Goal: Contribute content: Add original content to the website for others to see

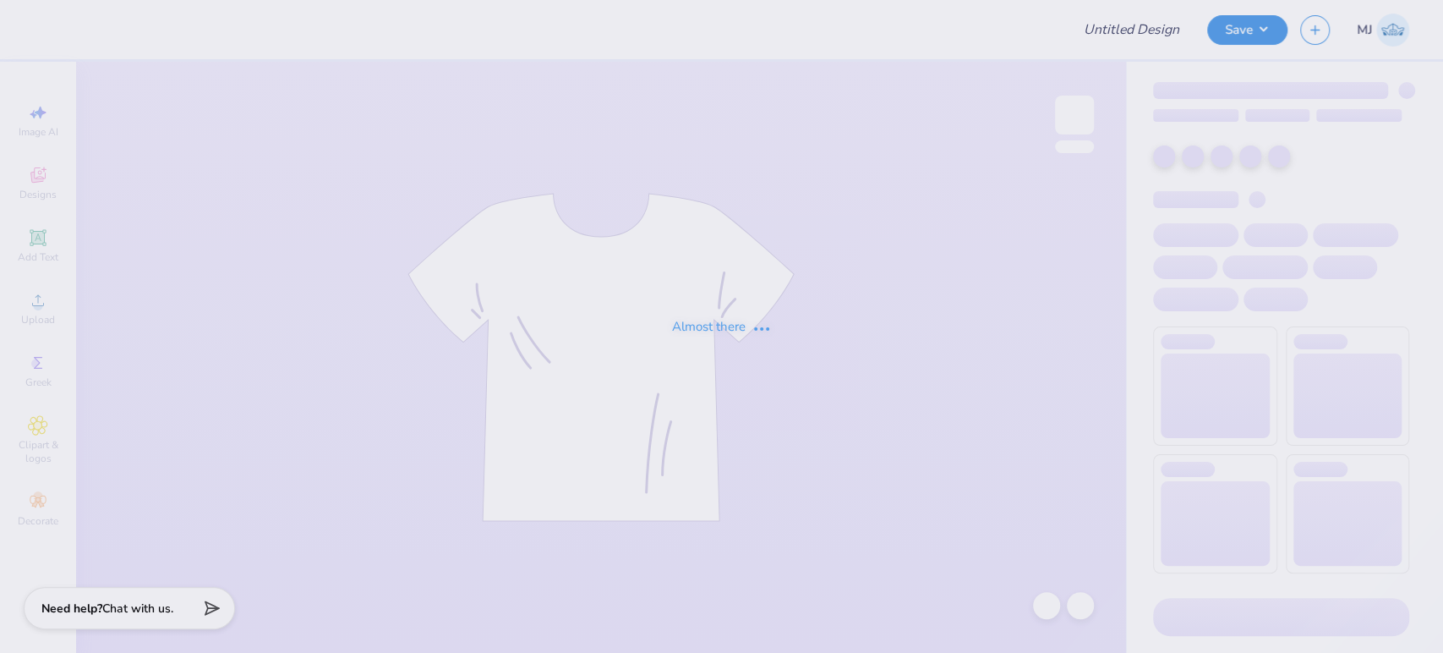
type input "[PERSON_NAME] : [GEOGRAPHIC_DATA]"
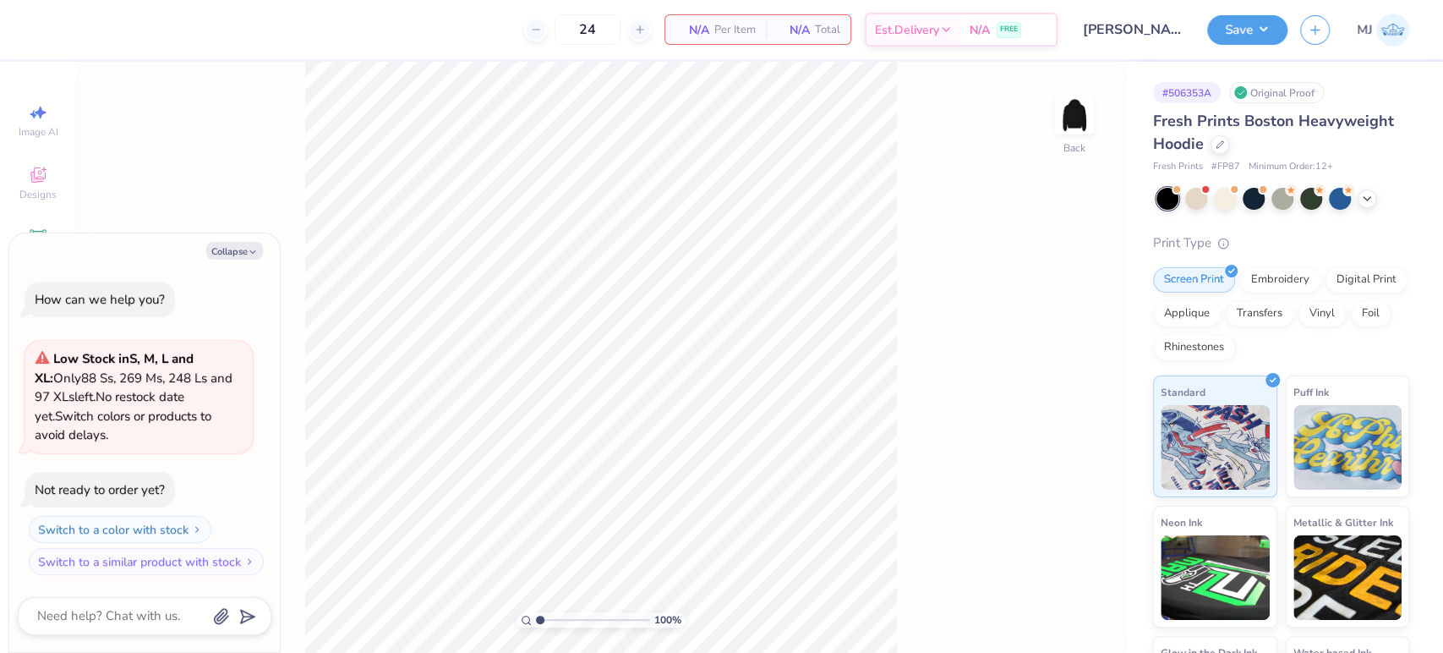
drag, startPoint x: 244, startPoint y: 248, endPoint x: 228, endPoint y: 269, distance: 26.0
click at [243, 248] on button "Collapse" at bounding box center [234, 251] width 57 height 18
type textarea "x"
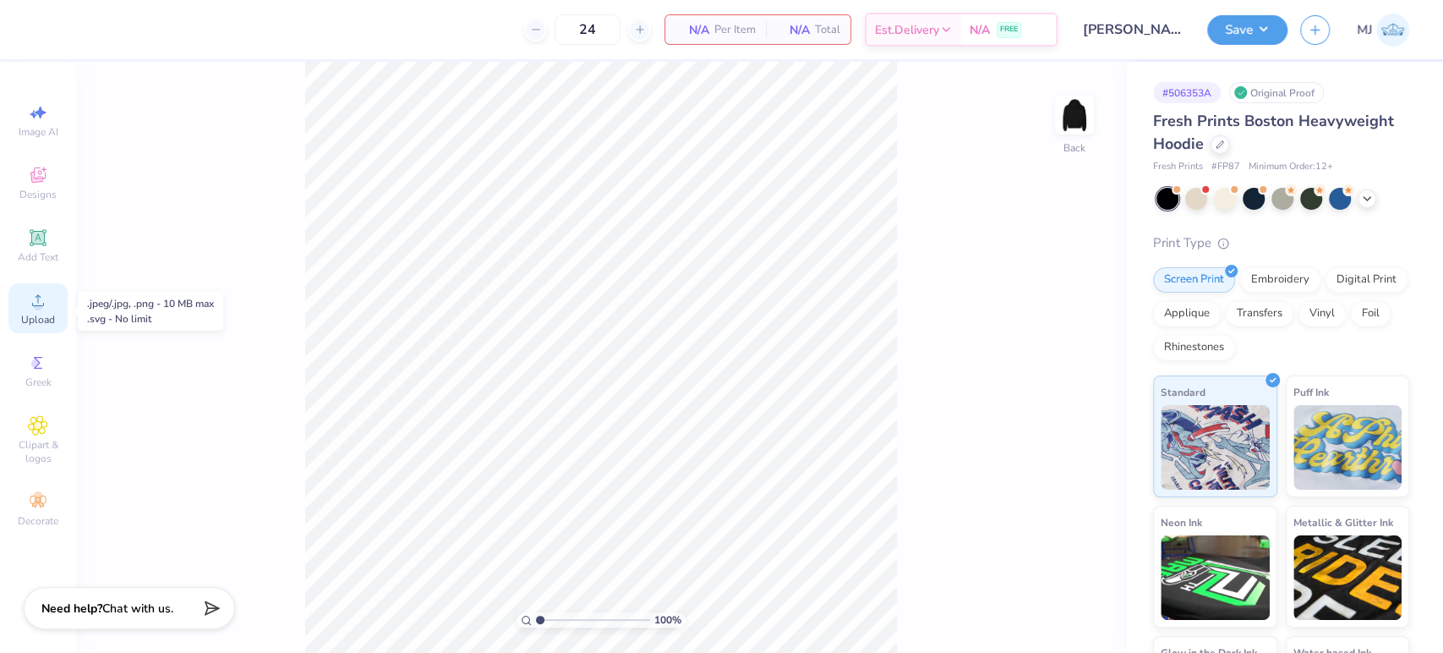
click at [41, 309] on circle at bounding box center [37, 305] width 9 height 9
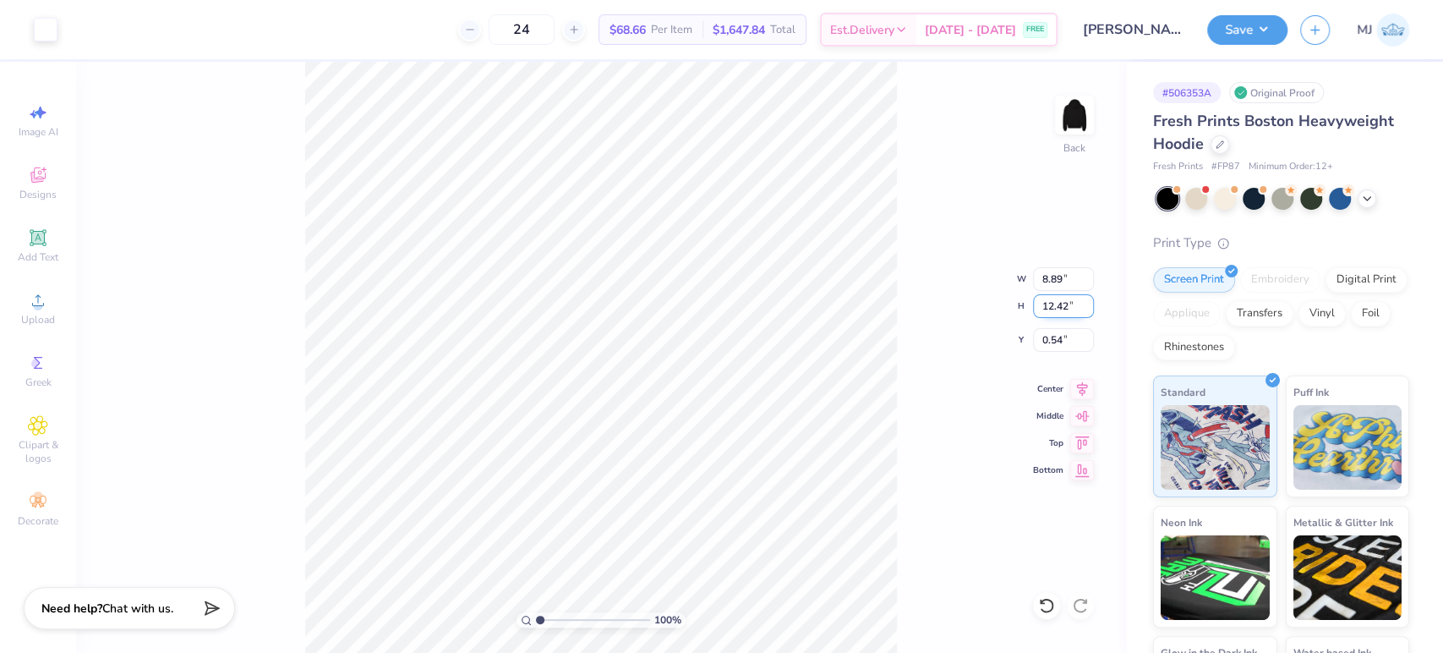
click at [1049, 306] on input "12.42" at bounding box center [1063, 306] width 61 height 24
type input "10"
type input "7.15"
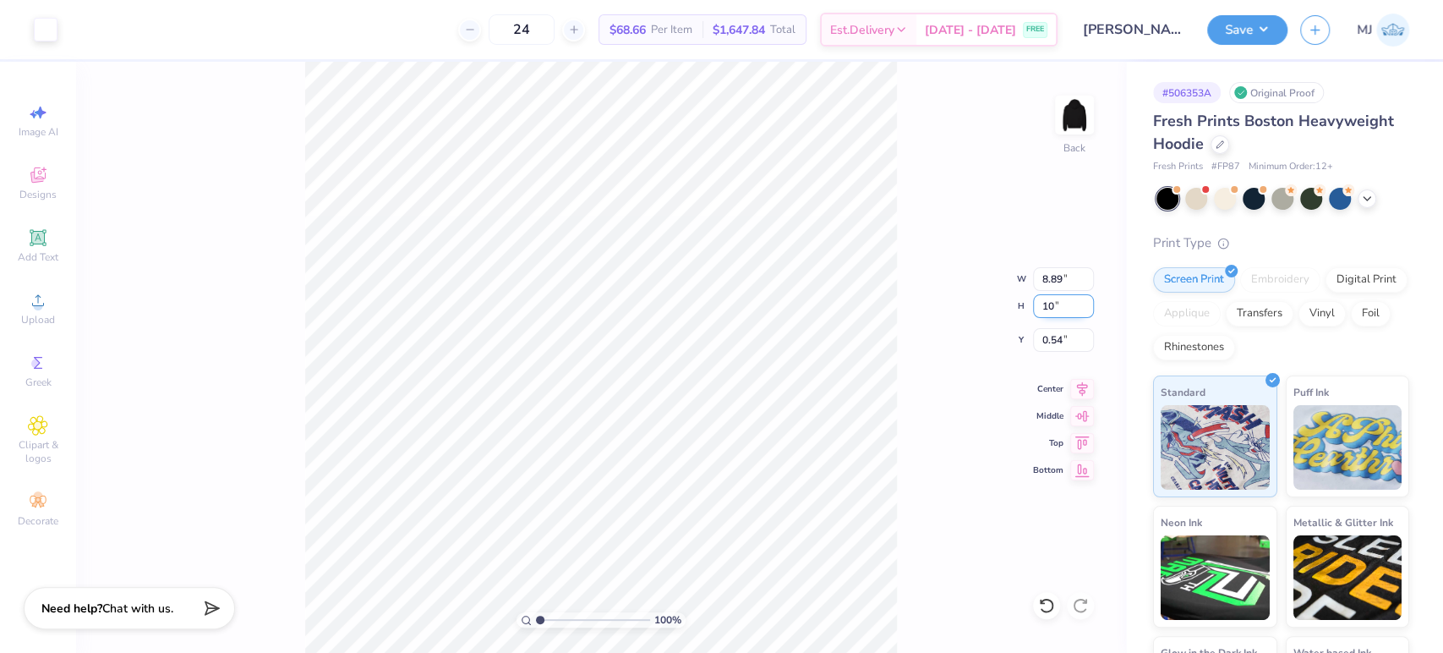
type input "10.00"
type input "1.75"
click at [1055, 306] on input "10.00" at bounding box center [1063, 306] width 61 height 24
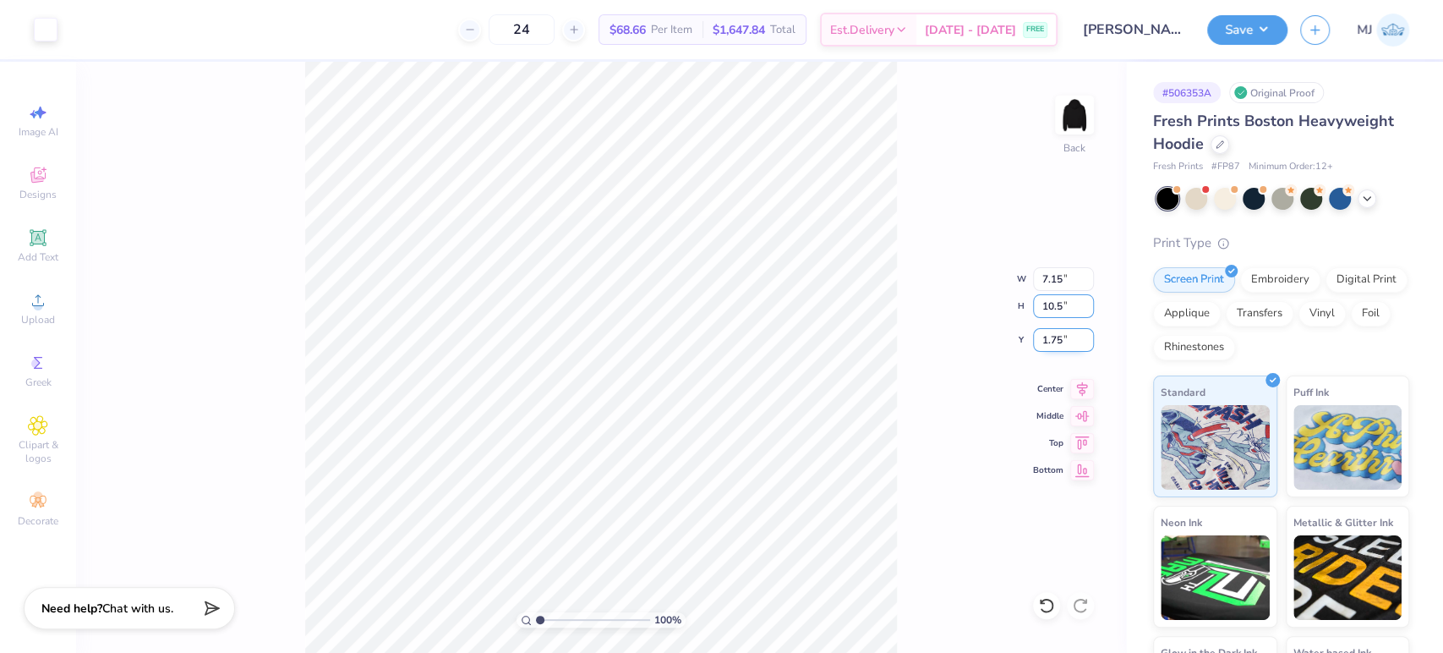
type input "10.5"
type input "7.51"
type input "10.50"
click at [1054, 338] on input "1.50" at bounding box center [1063, 340] width 61 height 24
click at [1053, 338] on input "1.50" at bounding box center [1063, 340] width 61 height 24
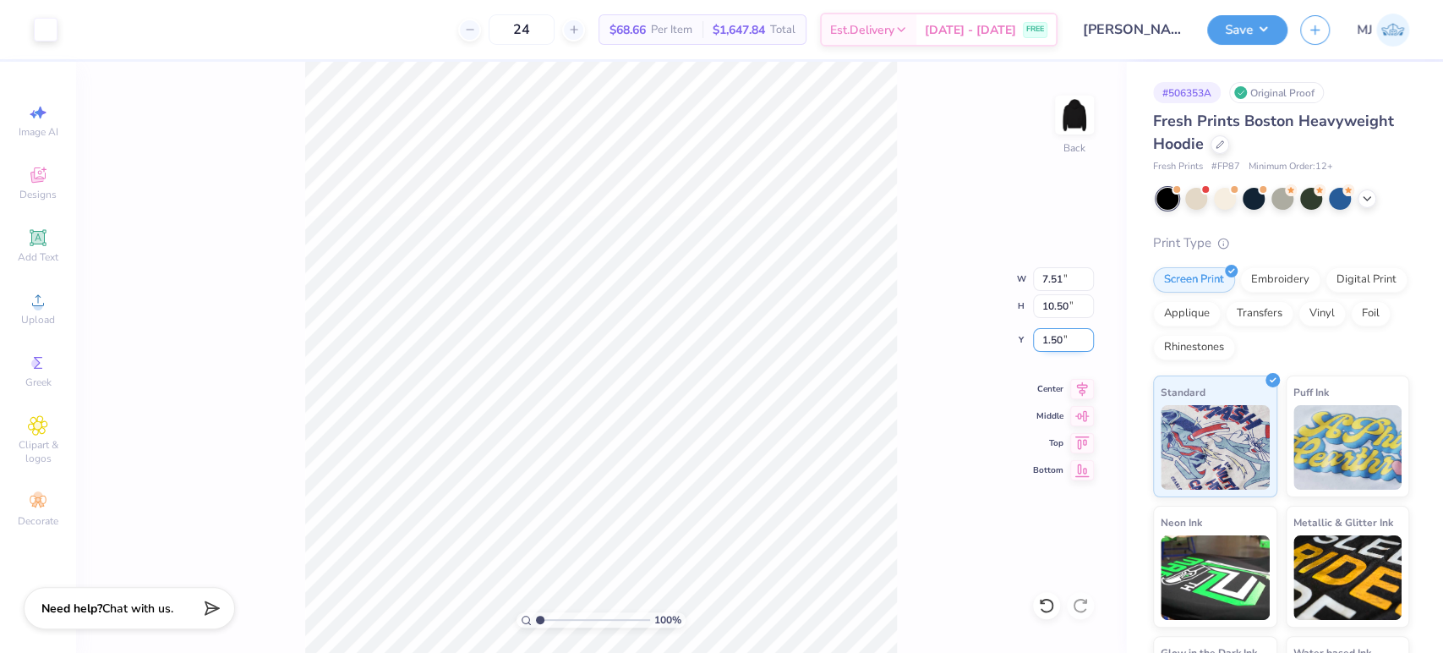
click at [1053, 338] on input "1.50" at bounding box center [1063, 340] width 61 height 24
type input "2.50"
click at [1059, 310] on input "10.50" at bounding box center [1063, 306] width 61 height 24
type input "9"
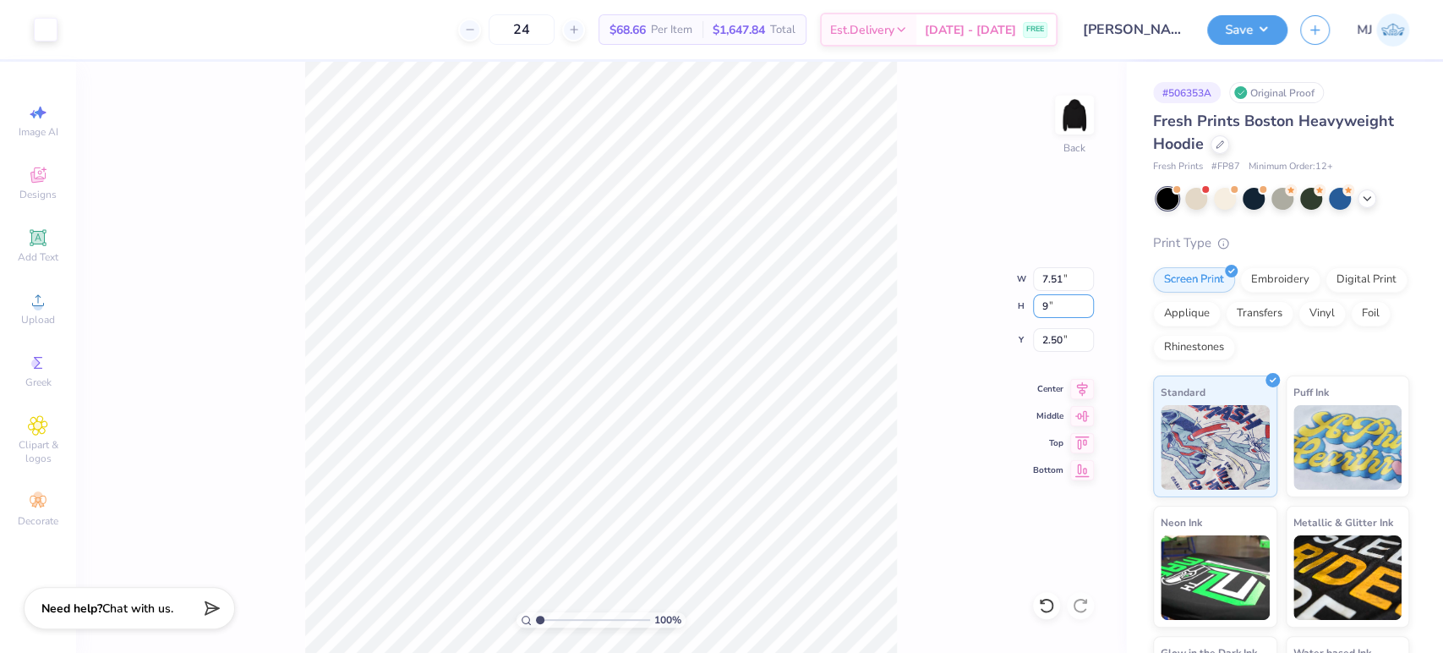
type input "6.44"
type input "9.00"
click at [1050, 334] on input "3.25" at bounding box center [1063, 340] width 61 height 24
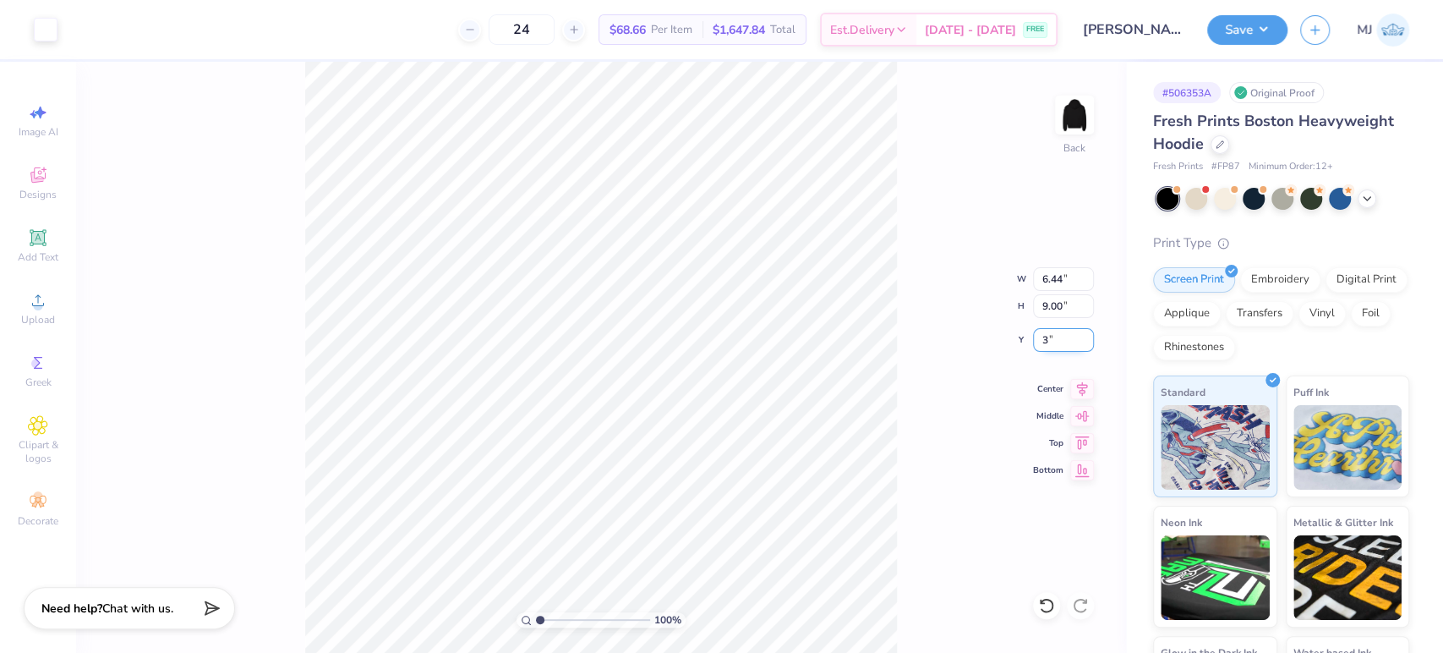
type input "3.00"
type input "2.17747712847887"
type input "2.62"
type input "2.17747712847887"
type input "3.00"
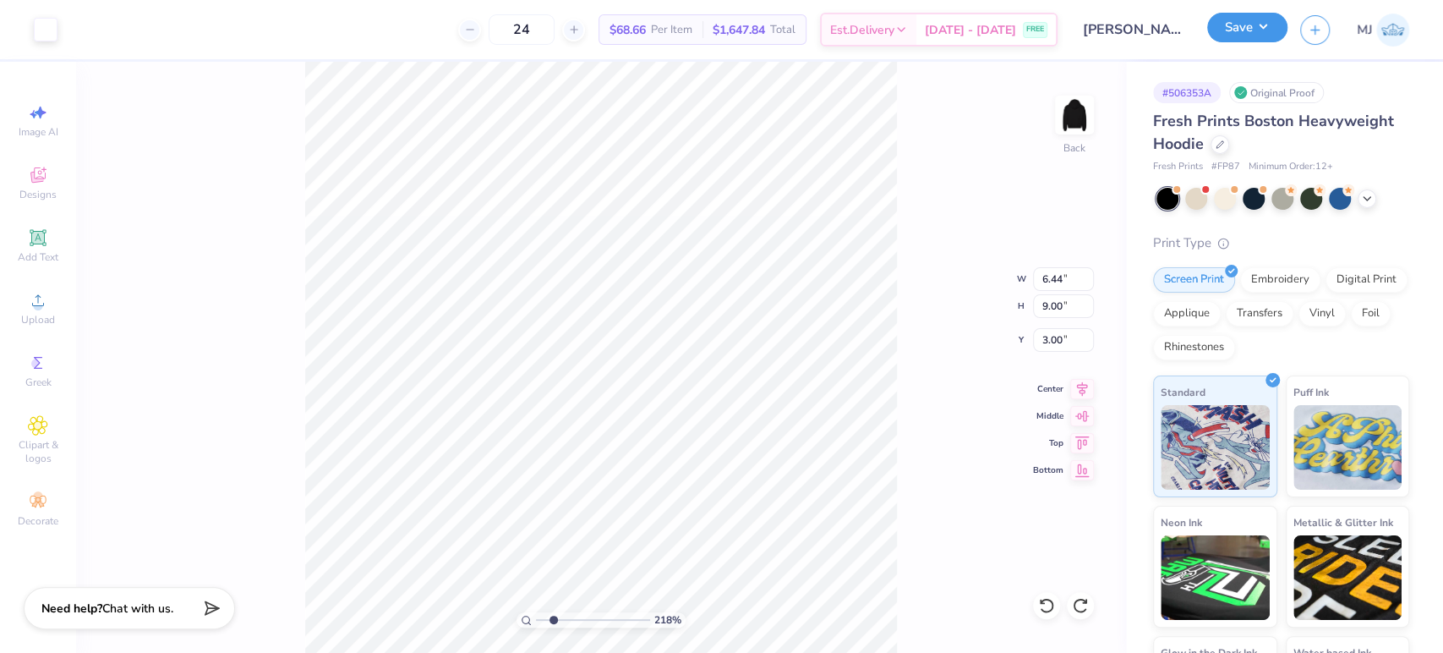
click at [1258, 30] on button "Save" at bounding box center [1247, 28] width 80 height 30
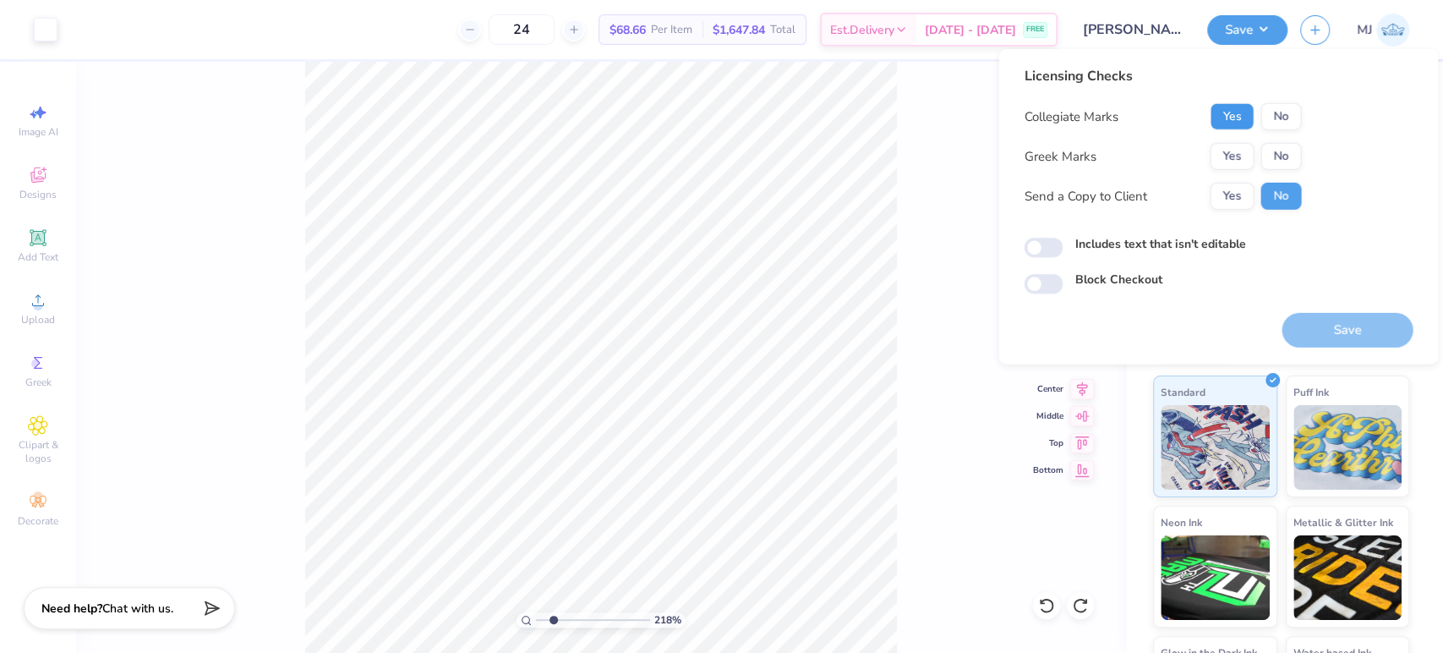
click at [1226, 120] on button "Yes" at bounding box center [1232, 116] width 44 height 27
click at [1272, 150] on button "No" at bounding box center [1281, 156] width 41 height 27
type input "2.17747712847887"
